Goal: Task Accomplishment & Management: Complete application form

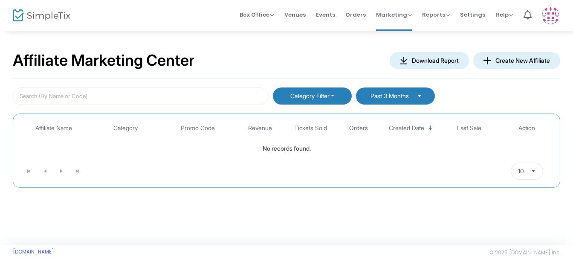
click at [336, 95] on button "Category Filter" at bounding box center [312, 95] width 79 height 17
click at [506, 61] on button "Create New Affiliate" at bounding box center [517, 60] width 87 height 17
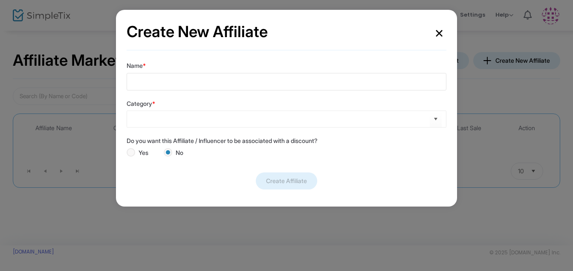
click at [241, 83] on input "Name *" at bounding box center [287, 81] width 320 height 17
type input "Facebook"
click at [257, 124] on kendo-combobox at bounding box center [287, 119] width 320 height 17
click at [439, 119] on span "Select" at bounding box center [436, 119] width 14 height 14
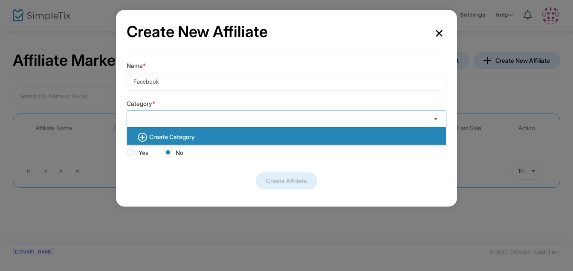
click at [189, 139] on b "Create Category" at bounding box center [172, 136] width 46 height 7
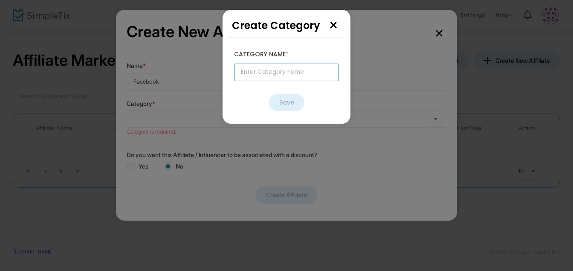
click at [272, 71] on input "text" at bounding box center [286, 72] width 105 height 17
type input "Social Media"
click at [279, 106] on button "Save" at bounding box center [286, 102] width 35 height 17
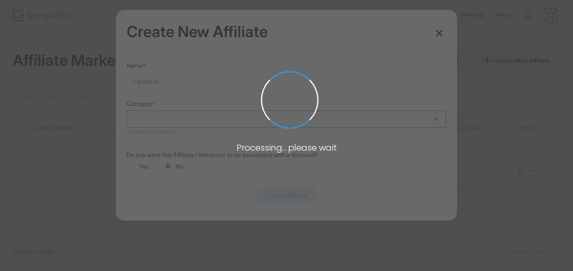
type input "Social Media"
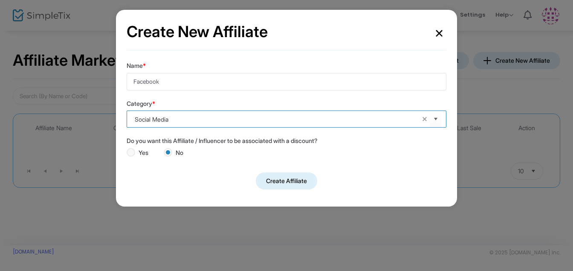
click at [293, 182] on button "Create Affiliate" at bounding box center [286, 180] width 61 height 17
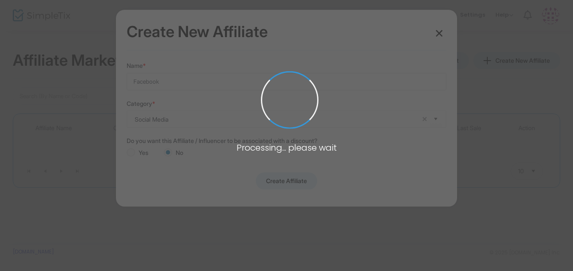
radio input "false"
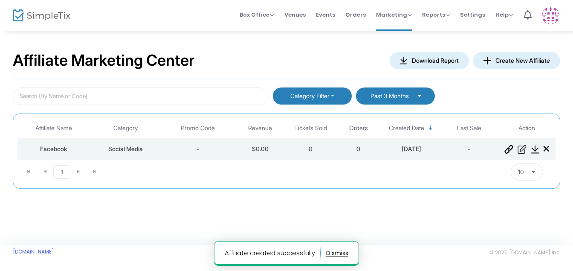
click at [515, 56] on button "Create New Affiliate" at bounding box center [517, 60] width 87 height 17
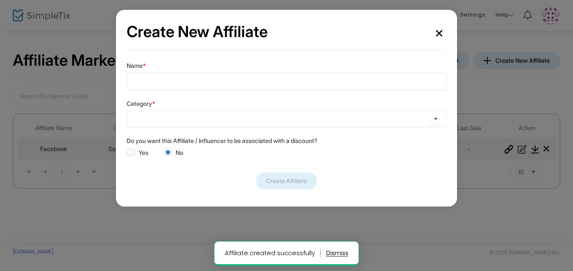
click at [189, 75] on input "Name *" at bounding box center [287, 81] width 320 height 17
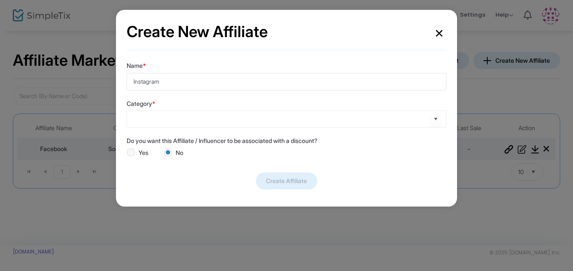
type input "Instagram"
click at [188, 118] on input at bounding box center [282, 119] width 295 height 9
click at [432, 121] on span "Select" at bounding box center [436, 119] width 14 height 14
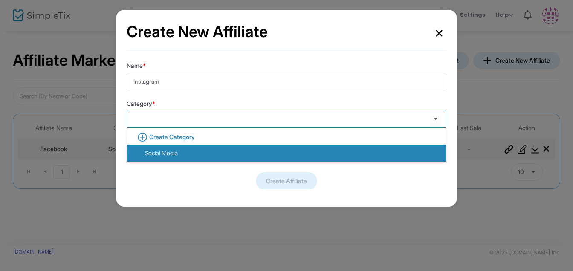
click at [173, 153] on div "Social Media" at bounding box center [156, 153] width 44 height 9
type input "Social Media"
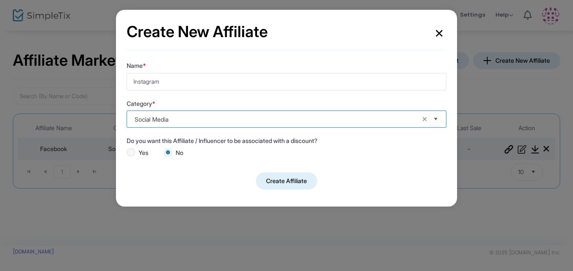
click at [272, 182] on button "Create Affiliate" at bounding box center [286, 180] width 61 height 17
radio input "false"
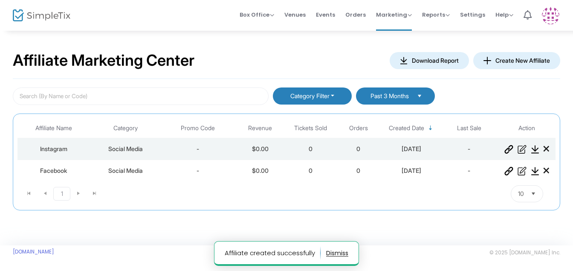
click at [508, 58] on button "Create New Affiliate" at bounding box center [517, 60] width 87 height 17
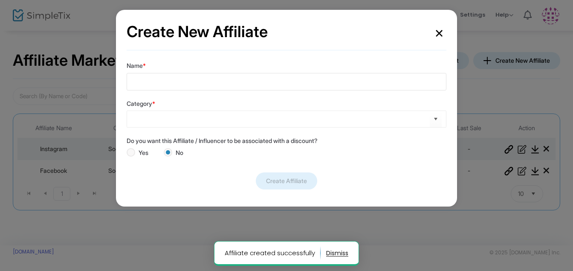
click at [141, 80] on input "Name *" at bounding box center [287, 81] width 320 height 17
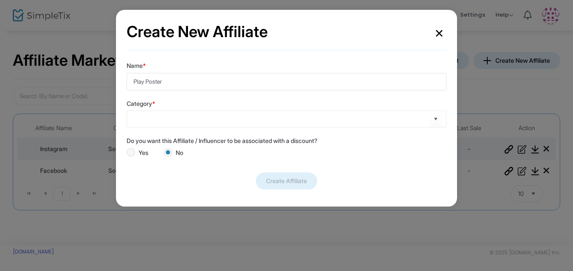
type input "Play Poster"
click at [145, 122] on input at bounding box center [282, 119] width 295 height 9
click at [437, 119] on span "Select" at bounding box center [436, 119] width 14 height 14
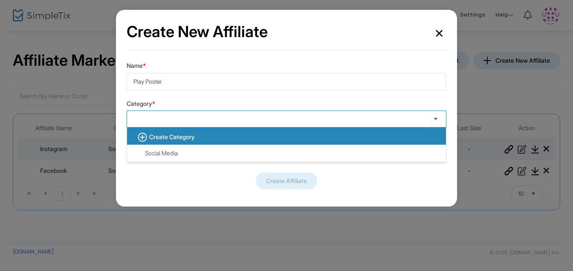
click at [170, 140] on b "Create Category" at bounding box center [172, 136] width 46 height 7
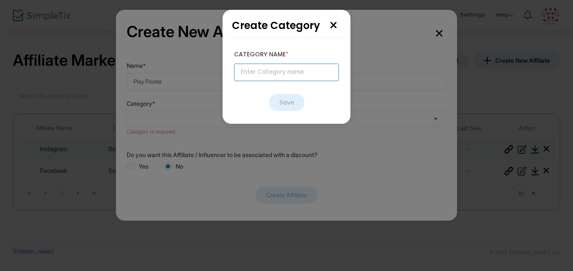
click at [288, 70] on input "text" at bounding box center [286, 72] width 105 height 17
type input "P"
type input "Posters"
click at [285, 104] on button "Save" at bounding box center [286, 102] width 35 height 17
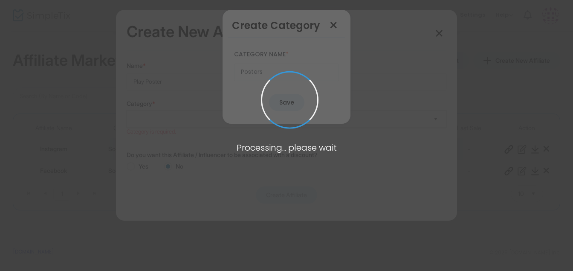
type input "Posters"
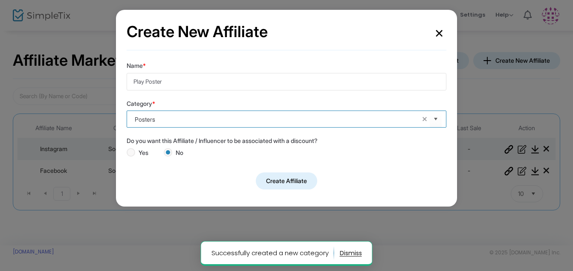
click at [263, 179] on button "Create Affiliate" at bounding box center [286, 180] width 61 height 17
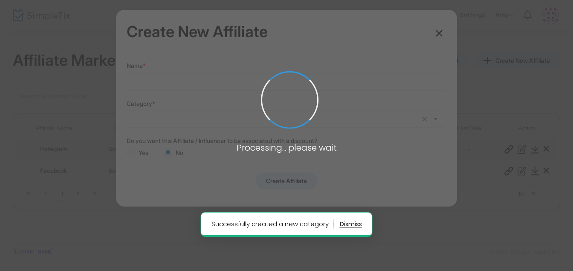
radio input "false"
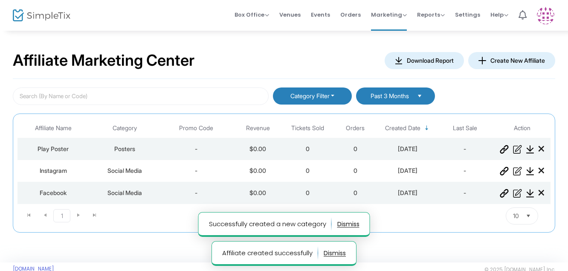
click at [503, 60] on button "Create New Affiliate" at bounding box center [511, 60] width 87 height 17
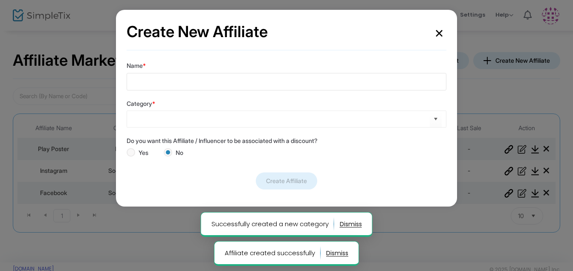
click at [205, 78] on input "Name *" at bounding box center [287, 81] width 320 height 17
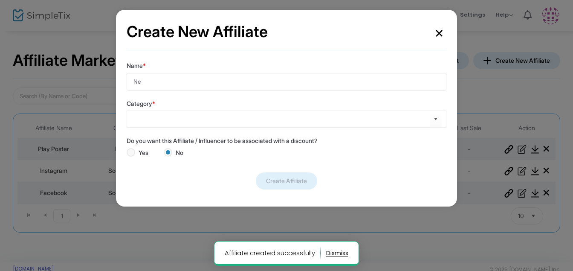
type input "N"
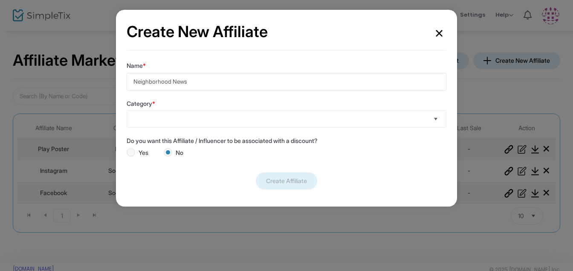
click at [432, 121] on span "Select" at bounding box center [436, 119] width 14 height 14
type input "Neighborhood News"
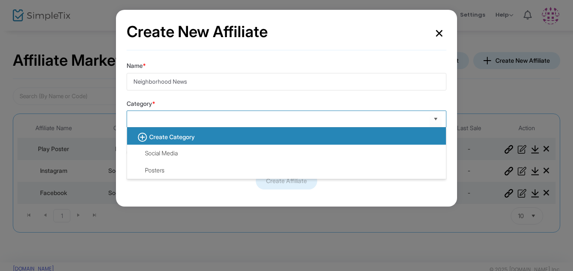
click at [186, 141] on div "Create Category" at bounding box center [282, 136] width 305 height 17
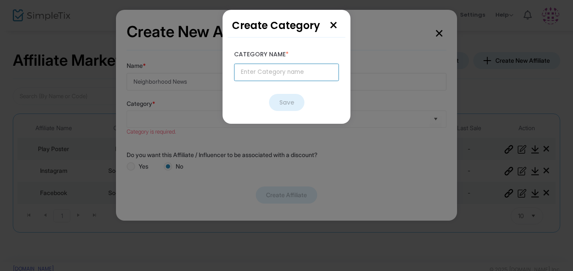
click at [263, 70] on input "text" at bounding box center [286, 72] width 105 height 17
type input "Newspapers"
click at [287, 98] on button "Save" at bounding box center [286, 102] width 35 height 17
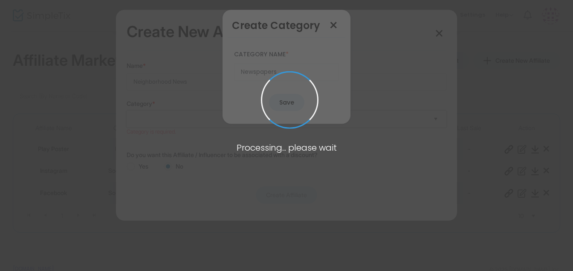
type input "Newspapers"
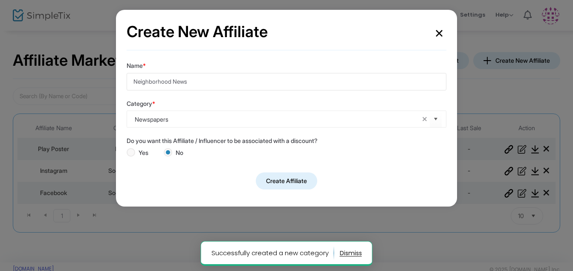
click at [297, 183] on button "Create Affiliate" at bounding box center [286, 180] width 61 height 17
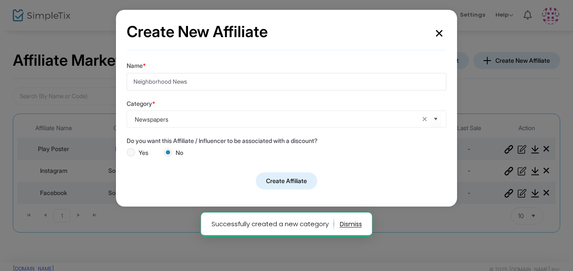
radio input "false"
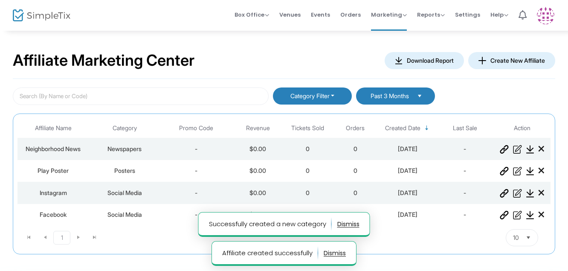
click at [494, 62] on button "Create New Affiliate" at bounding box center [511, 60] width 87 height 17
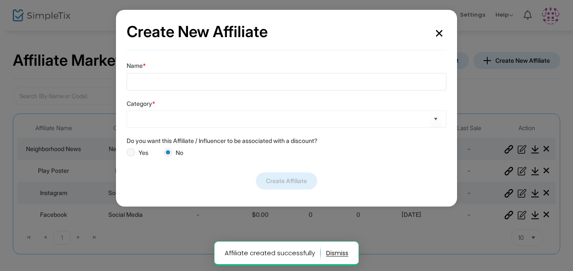
click at [222, 76] on input "Name *" at bounding box center [287, 81] width 320 height 17
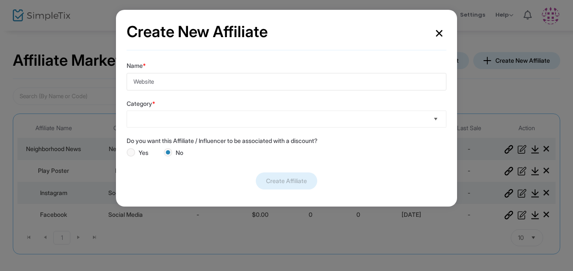
click at [437, 118] on span "Select" at bounding box center [436, 119] width 14 height 14
type input "Website"
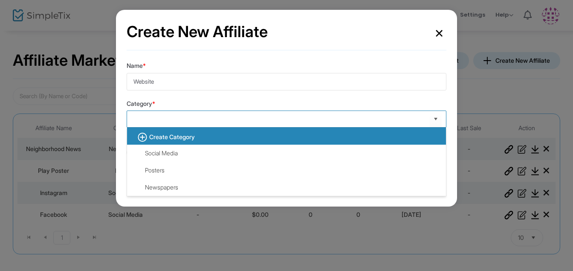
click at [183, 138] on b "Create Category" at bounding box center [172, 136] width 46 height 7
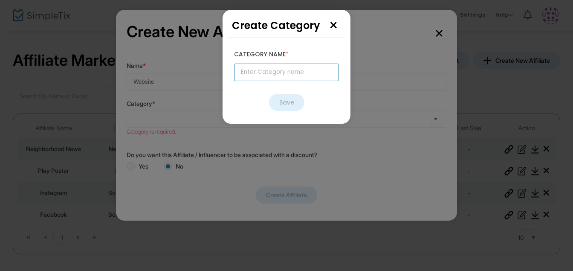
click at [277, 73] on input "text" at bounding box center [286, 72] width 105 height 17
type input "Website"
click at [290, 102] on button "Save" at bounding box center [286, 102] width 35 height 17
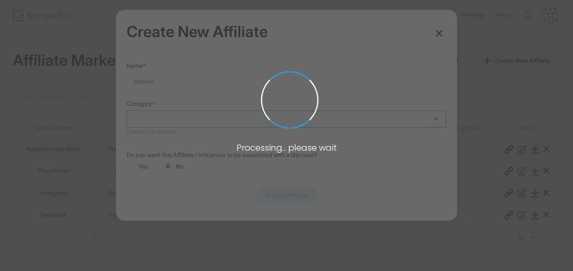
type input "Website"
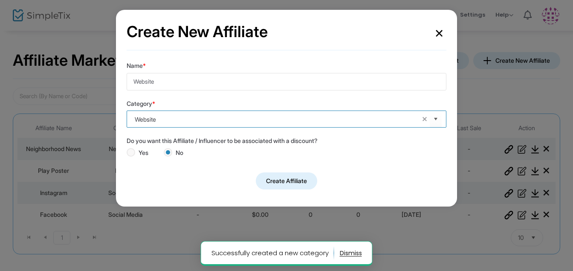
click at [283, 181] on button "Create Affiliate" at bounding box center [286, 180] width 61 height 17
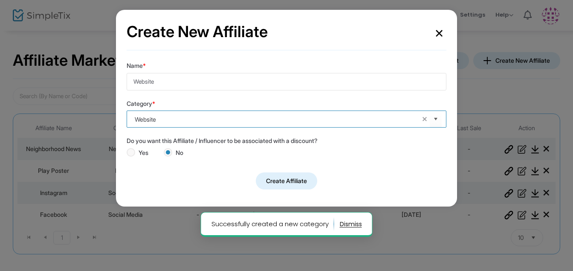
radio input "false"
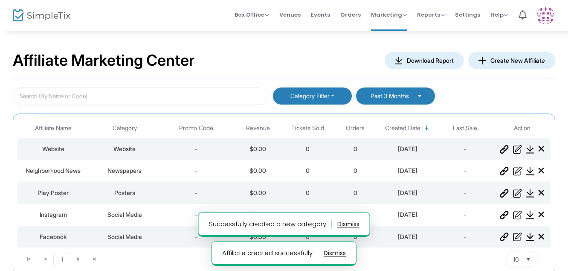
click at [490, 60] on button "Create New Affiliate" at bounding box center [511, 60] width 87 height 17
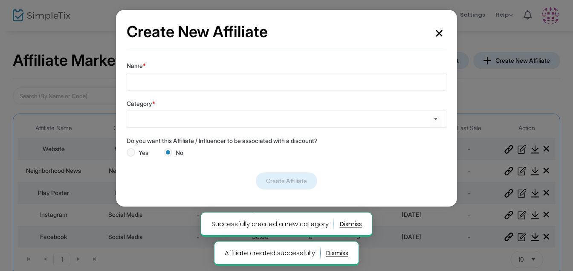
click at [188, 77] on input "Name *" at bounding box center [287, 81] width 320 height 17
